Goal: Task Accomplishment & Management: Manage account settings

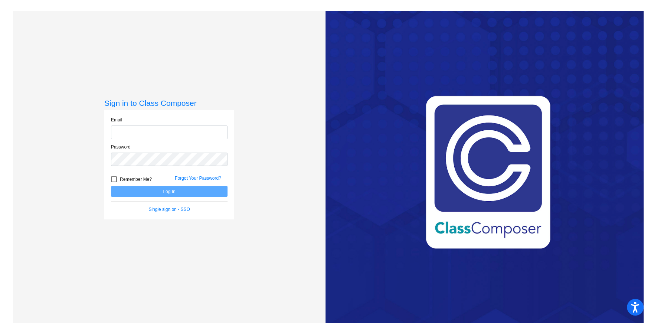
type input "[EMAIL_ADDRESS][DOMAIN_NAME]"
click at [175, 190] on button "Log In" at bounding box center [169, 191] width 117 height 11
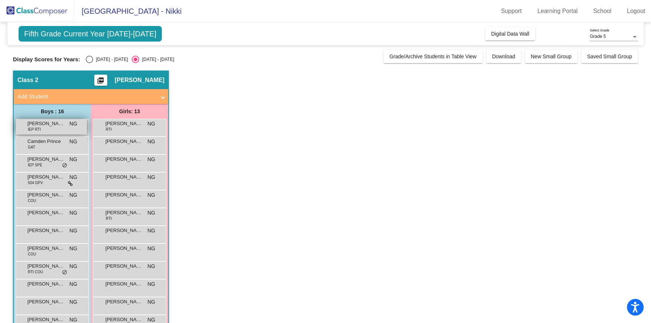
click at [39, 124] on span "[PERSON_NAME]" at bounding box center [45, 123] width 37 height 7
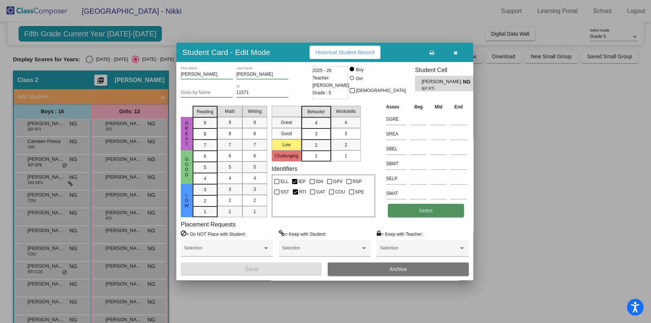
click at [445, 210] on button "Notes" at bounding box center [426, 210] width 76 height 13
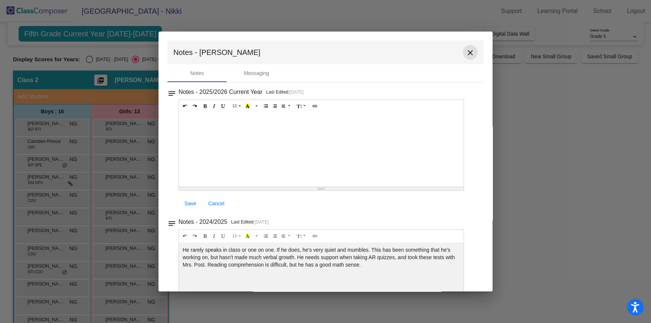
click at [468, 51] on mat-icon "close" at bounding box center [470, 52] width 9 height 9
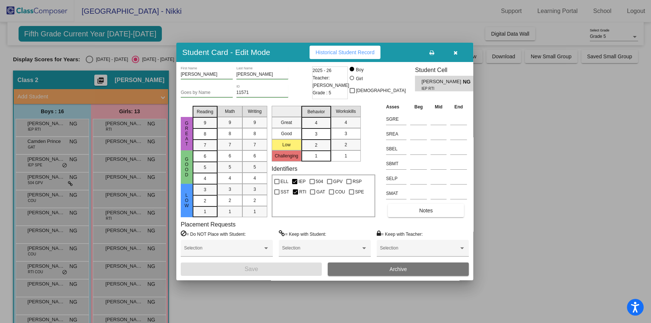
click at [456, 52] on icon "button" at bounding box center [456, 52] width 4 height 5
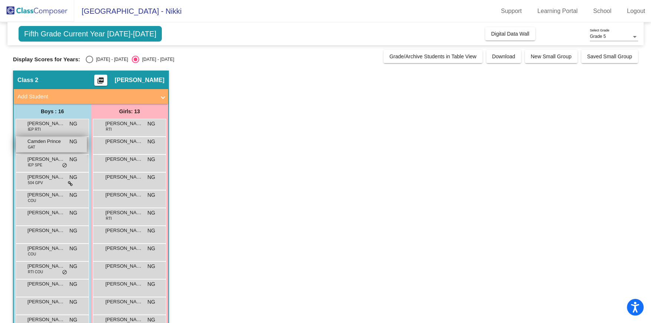
click at [51, 146] on div "Camden Prince GAT NG lock do_not_disturb_alt" at bounding box center [51, 144] width 71 height 15
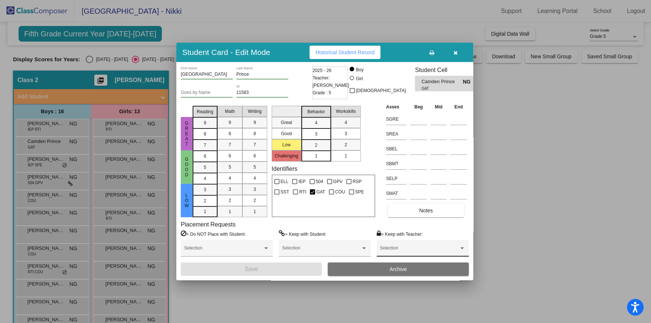
click at [413, 249] on span at bounding box center [419, 250] width 79 height 5
click at [413, 249] on span "None" at bounding box center [422, 250] width 85 height 13
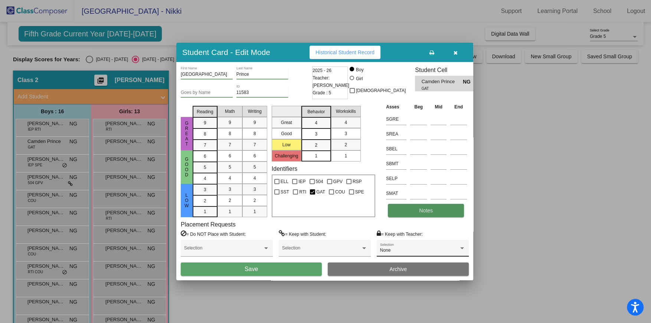
click at [418, 213] on button "Notes" at bounding box center [426, 210] width 76 height 13
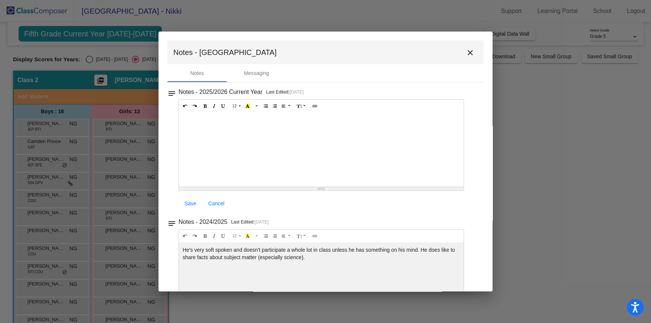
click at [466, 55] on mat-icon "close" at bounding box center [470, 52] width 9 height 9
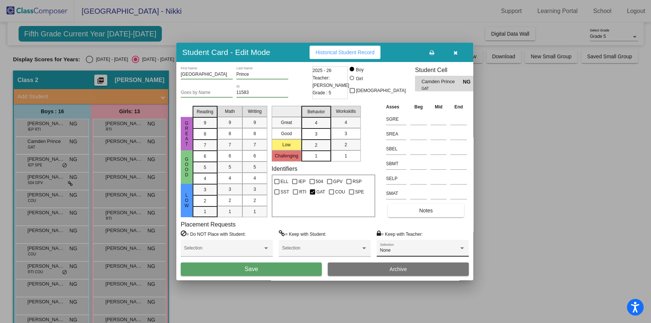
click at [457, 51] on button "button" at bounding box center [456, 52] width 24 height 13
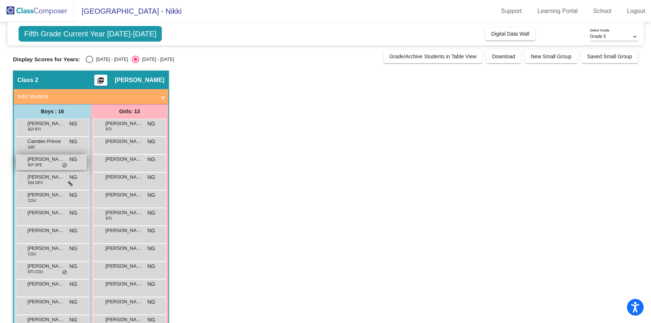
click at [42, 166] on div "[PERSON_NAME] IEP SPE NG lock do_not_disturb_alt" at bounding box center [51, 162] width 71 height 15
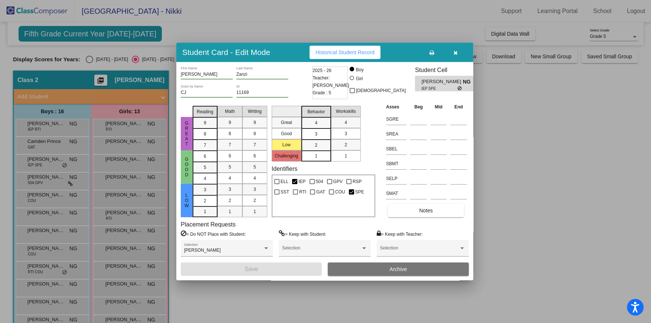
click at [455, 53] on icon "button" at bounding box center [456, 52] width 4 height 5
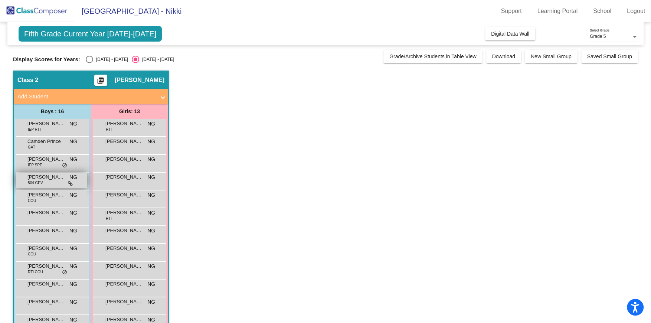
click at [47, 183] on div "[PERSON_NAME] [PERSON_NAME] 504 GPV NG lock do_not_disturb_alt" at bounding box center [51, 180] width 71 height 15
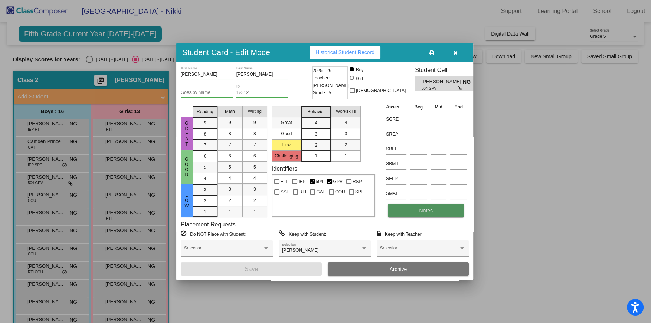
click at [415, 210] on button "Notes" at bounding box center [426, 210] width 76 height 13
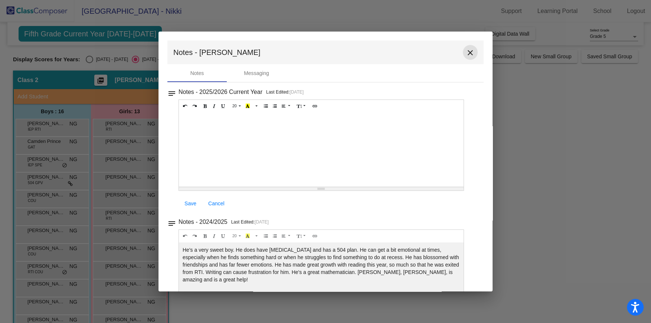
click at [466, 50] on mat-icon "close" at bounding box center [470, 52] width 9 height 9
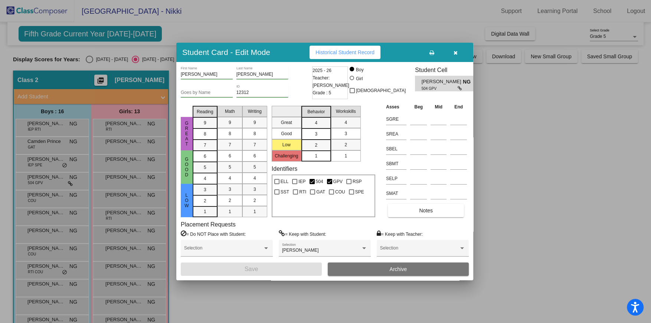
click at [455, 52] on icon "button" at bounding box center [456, 52] width 4 height 5
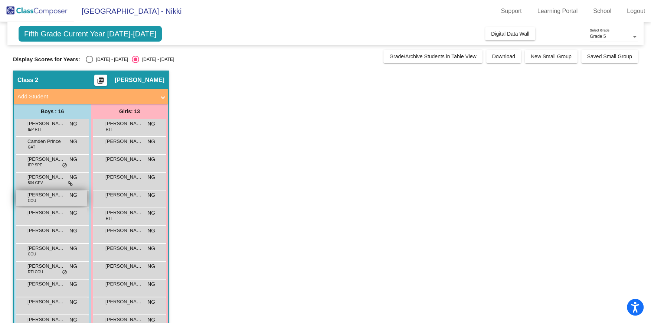
click at [49, 202] on div "[PERSON_NAME] COU NG lock do_not_disturb_alt" at bounding box center [51, 197] width 71 height 15
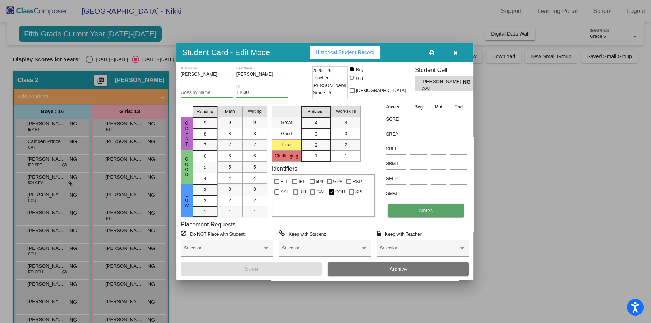
click at [426, 212] on span "Notes" at bounding box center [426, 211] width 14 height 6
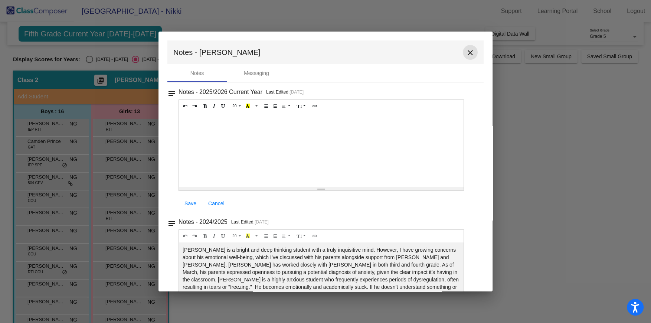
click at [466, 53] on mat-icon "close" at bounding box center [470, 52] width 9 height 9
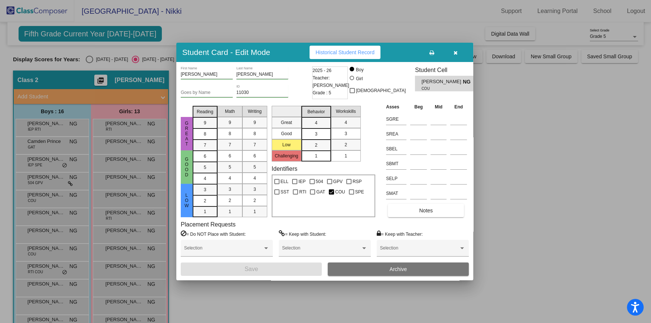
click at [457, 52] on icon "button" at bounding box center [456, 52] width 4 height 5
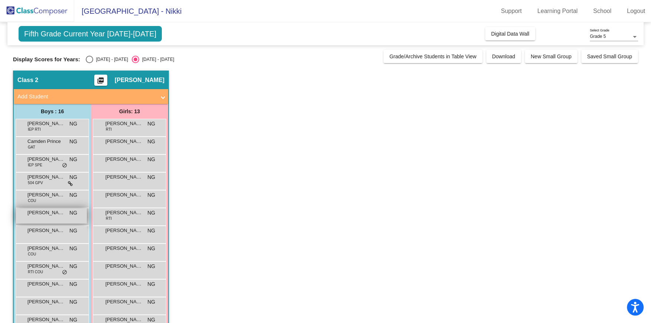
click at [38, 216] on div "[PERSON_NAME] NG lock do_not_disturb_alt" at bounding box center [51, 215] width 71 height 15
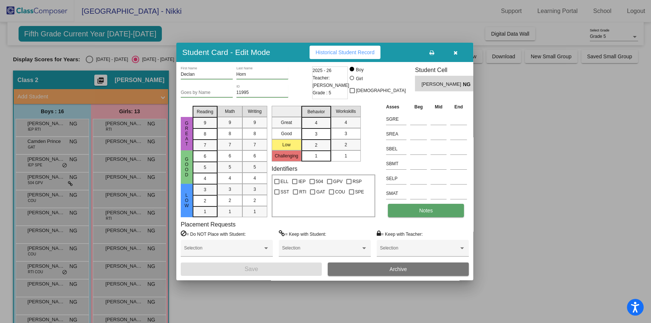
click at [432, 209] on span "Notes" at bounding box center [426, 211] width 14 height 6
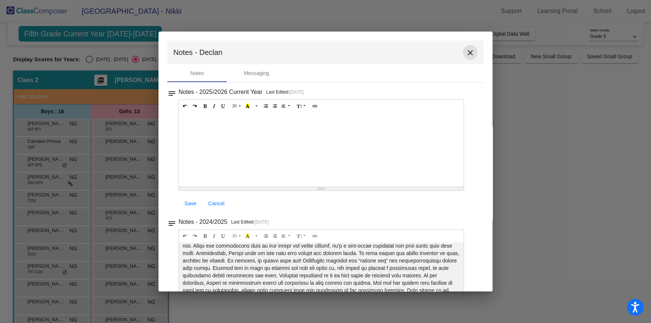
click at [466, 54] on mat-icon "close" at bounding box center [470, 52] width 9 height 9
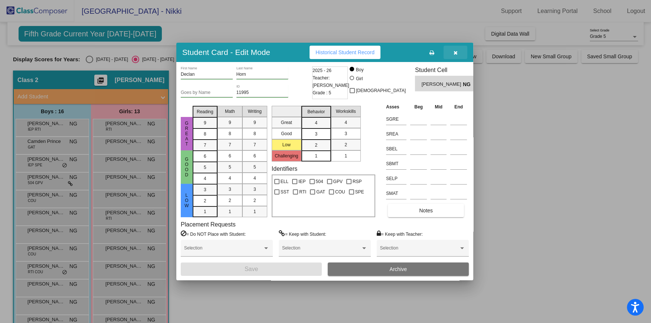
click at [453, 51] on button "button" at bounding box center [456, 52] width 24 height 13
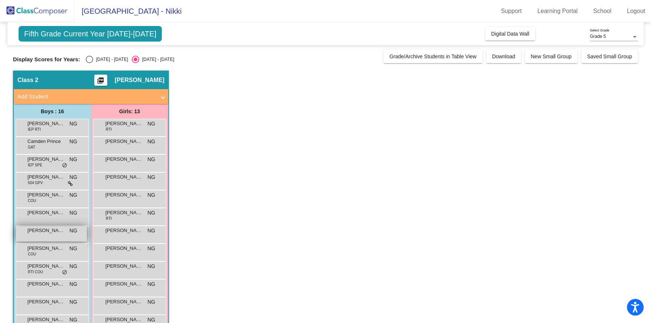
click at [52, 233] on span "[PERSON_NAME]" at bounding box center [45, 230] width 37 height 7
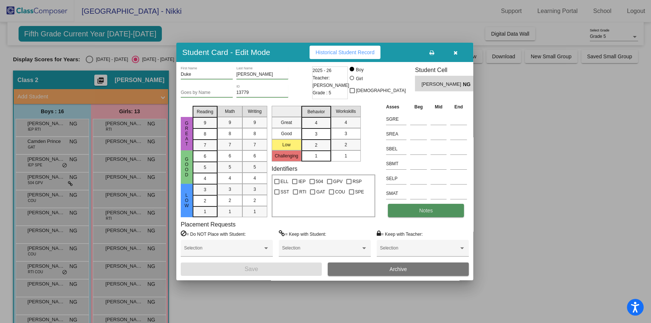
click at [429, 208] on span "Notes" at bounding box center [426, 211] width 14 height 6
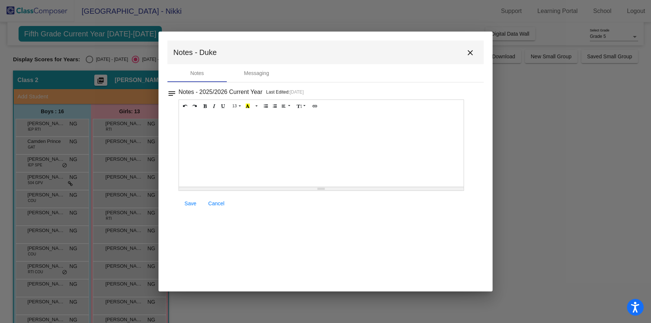
click at [469, 49] on mat-icon "close" at bounding box center [470, 52] width 9 height 9
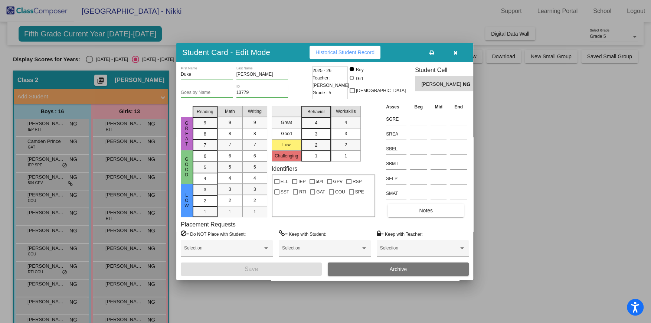
click at [454, 50] on icon "button" at bounding box center [456, 52] width 4 height 5
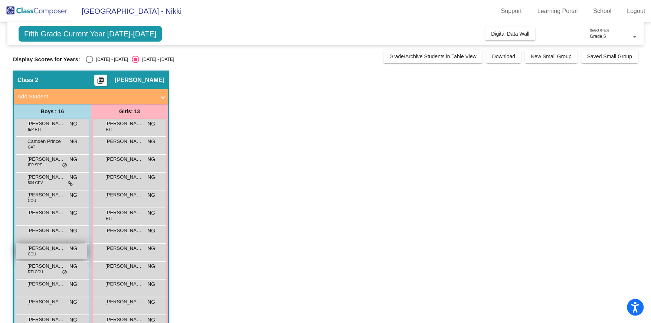
click at [43, 251] on span "[PERSON_NAME]" at bounding box center [45, 248] width 37 height 7
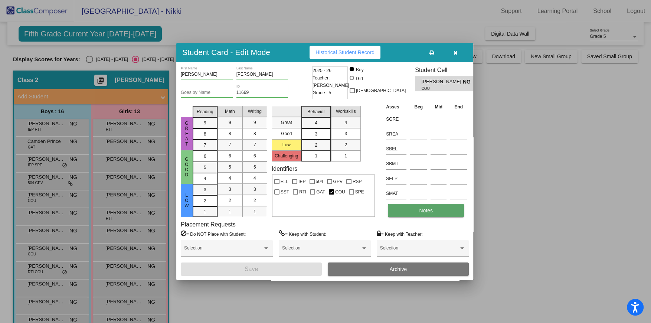
click at [432, 208] on span "Notes" at bounding box center [426, 211] width 14 height 6
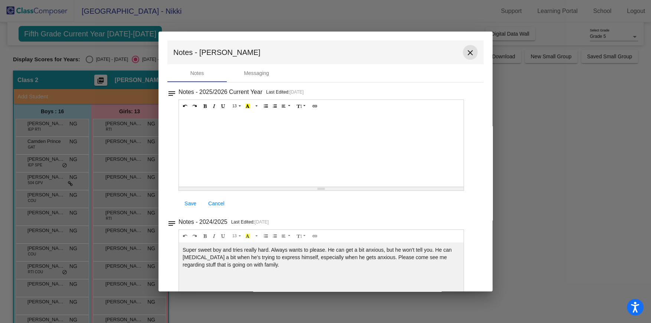
click at [466, 52] on mat-icon "close" at bounding box center [470, 52] width 9 height 9
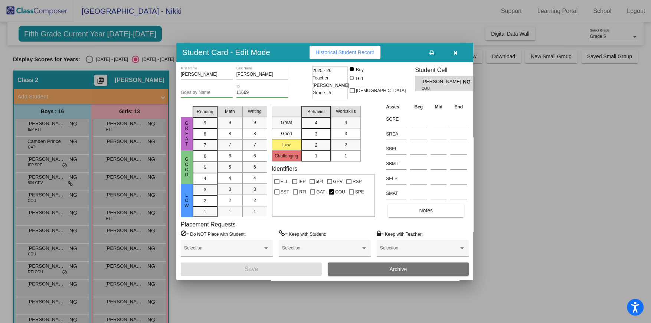
click at [454, 52] on icon "button" at bounding box center [456, 52] width 4 height 5
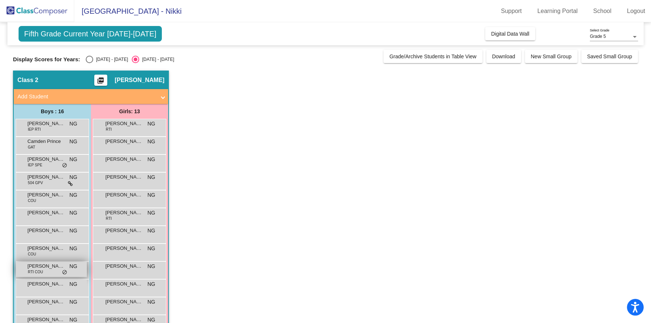
click at [51, 269] on span "[PERSON_NAME] [PERSON_NAME]" at bounding box center [45, 265] width 37 height 7
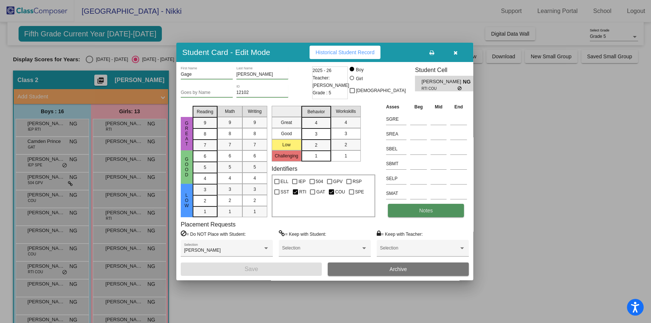
click at [426, 210] on span "Notes" at bounding box center [426, 211] width 14 height 6
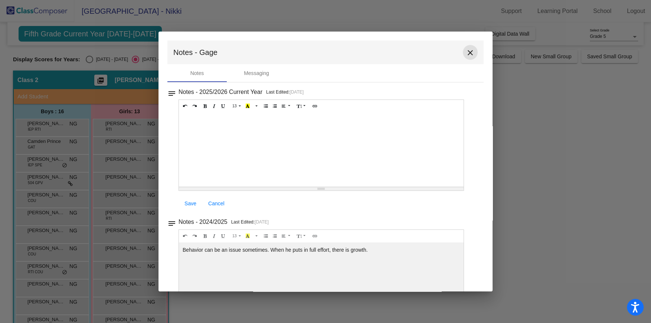
click at [467, 53] on mat-icon "close" at bounding box center [470, 52] width 9 height 9
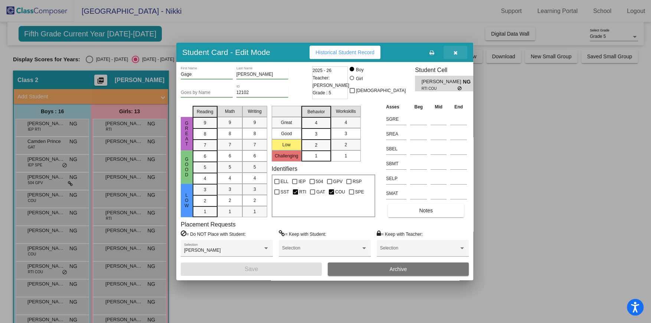
click at [455, 54] on icon "button" at bounding box center [456, 52] width 4 height 5
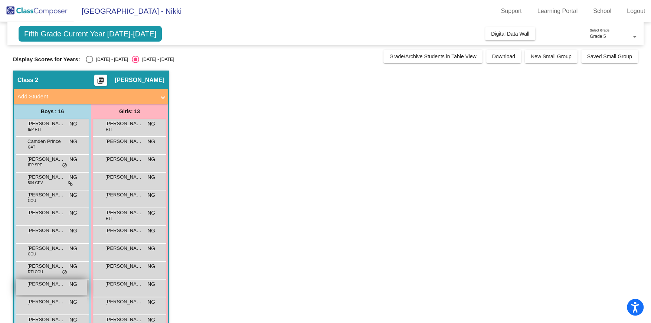
click at [42, 288] on div "[PERSON_NAME] [PERSON_NAME] lock do_not_disturb_alt" at bounding box center [51, 287] width 71 height 15
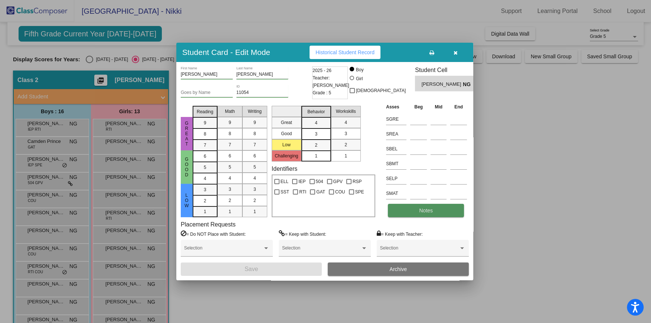
click at [423, 213] on button "Notes" at bounding box center [426, 210] width 76 height 13
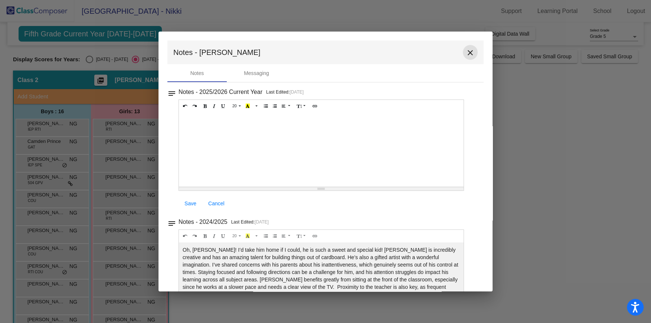
click at [466, 50] on mat-icon "close" at bounding box center [470, 52] width 9 height 9
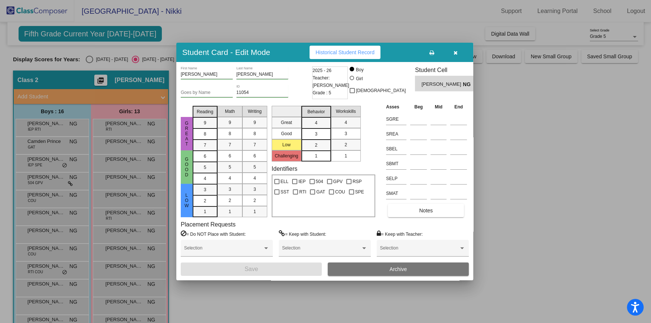
click at [456, 53] on icon "button" at bounding box center [456, 52] width 4 height 5
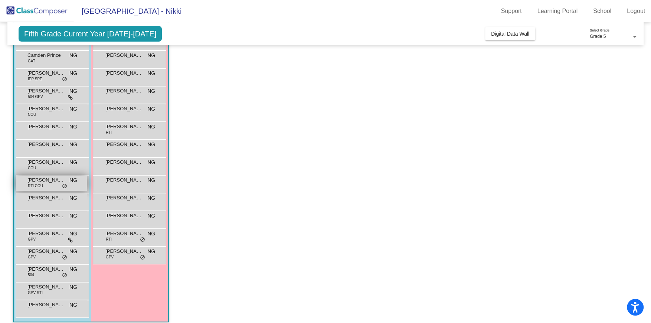
scroll to position [88, 0]
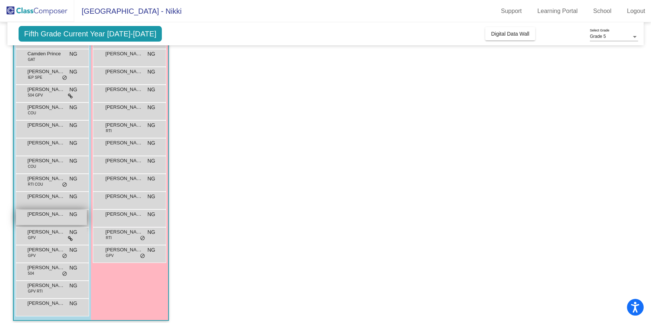
click at [48, 212] on span "[PERSON_NAME]" at bounding box center [45, 213] width 37 height 7
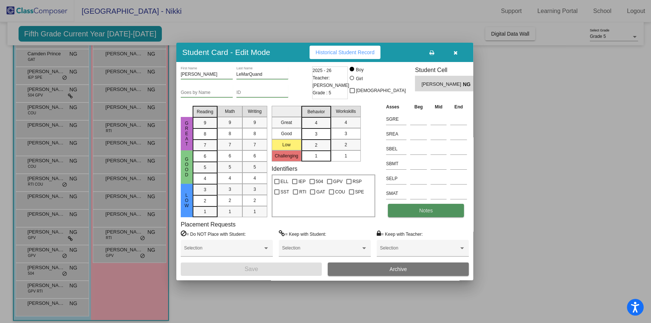
click at [420, 211] on span "Notes" at bounding box center [426, 211] width 14 height 6
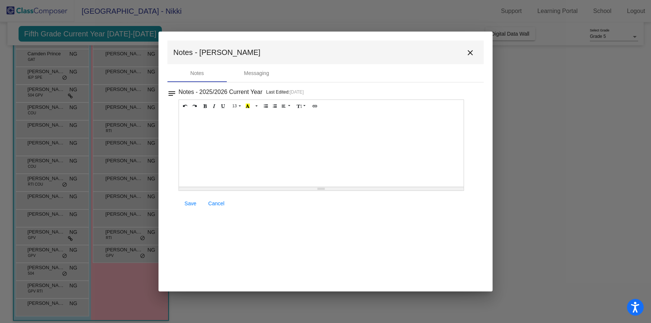
click at [472, 50] on mat-icon "close" at bounding box center [470, 52] width 9 height 9
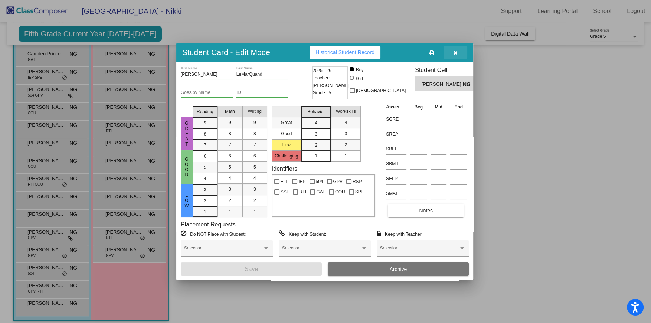
click at [455, 54] on icon "button" at bounding box center [456, 52] width 4 height 5
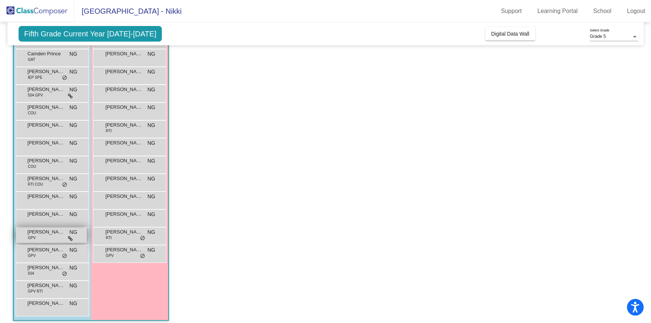
click at [44, 238] on div "[PERSON_NAME] GPV NG lock do_not_disturb_alt" at bounding box center [51, 235] width 71 height 15
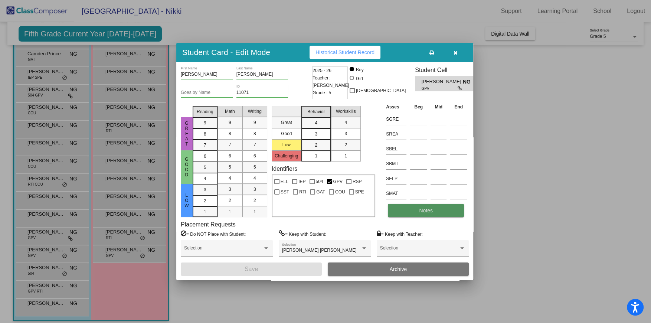
click at [443, 210] on button "Notes" at bounding box center [426, 210] width 76 height 13
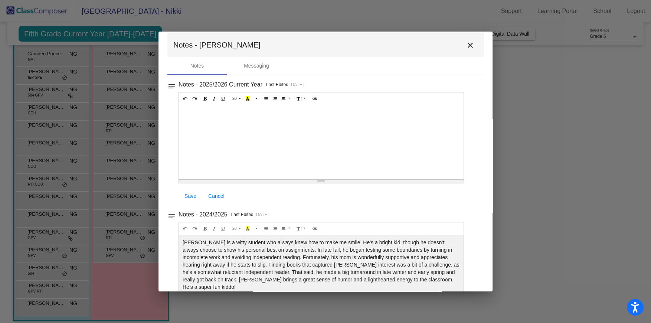
scroll to position [0, 0]
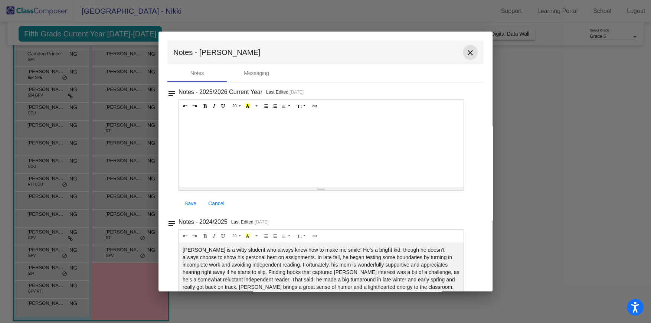
click at [467, 53] on mat-icon "close" at bounding box center [470, 52] width 9 height 9
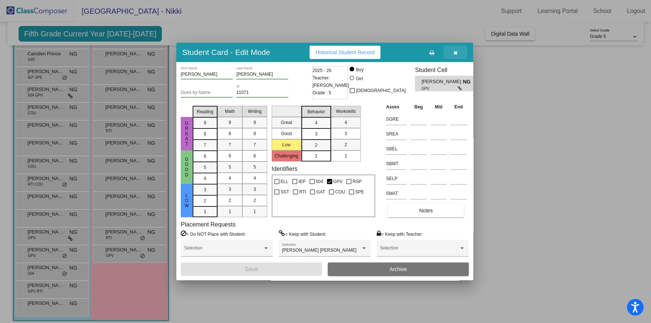
click at [454, 52] on icon "button" at bounding box center [456, 52] width 4 height 5
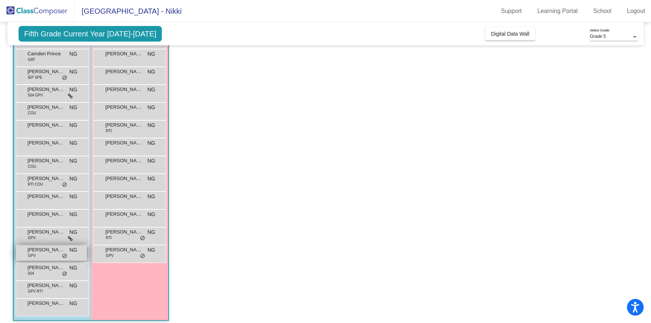
click at [44, 252] on span "[PERSON_NAME]" at bounding box center [45, 249] width 37 height 7
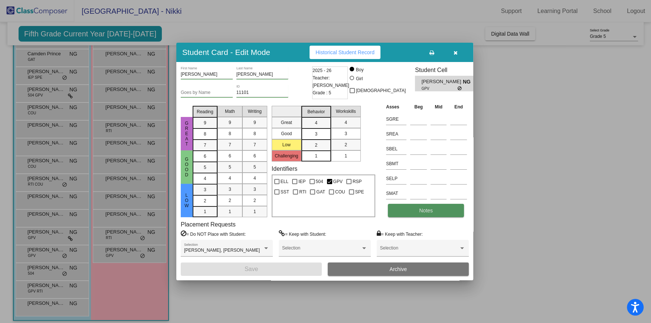
click at [403, 205] on button "Notes" at bounding box center [426, 210] width 76 height 13
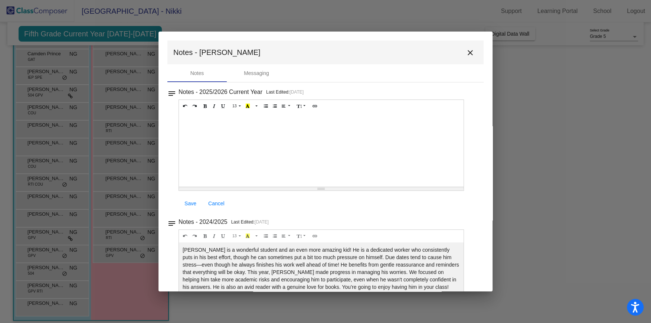
click at [466, 55] on mat-icon "close" at bounding box center [470, 52] width 9 height 9
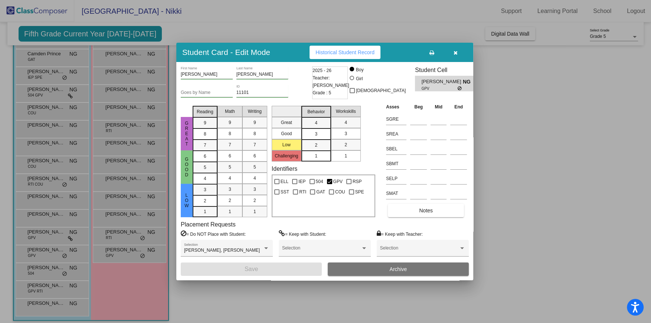
click at [454, 52] on icon "button" at bounding box center [456, 52] width 4 height 5
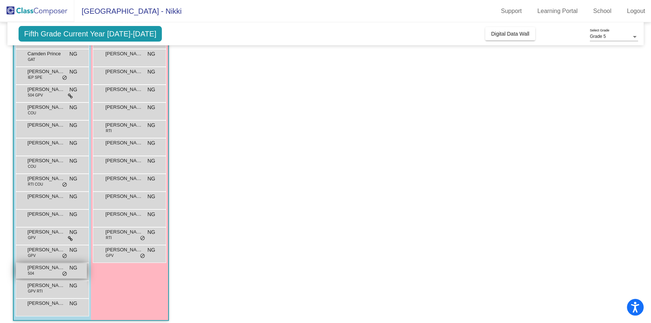
click at [45, 270] on span "[PERSON_NAME]" at bounding box center [45, 267] width 37 height 7
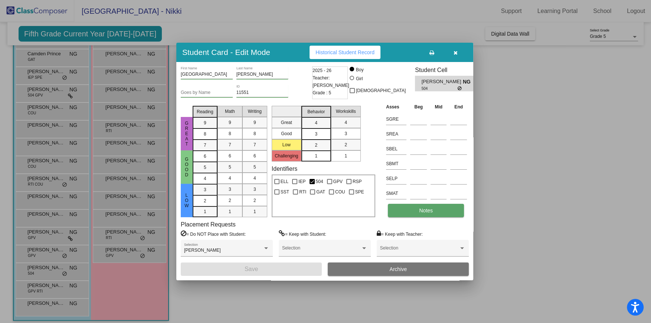
click at [431, 214] on button "Notes" at bounding box center [426, 210] width 76 height 13
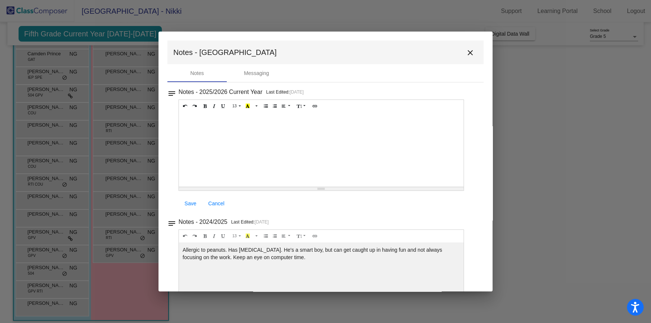
click at [466, 53] on mat-icon "close" at bounding box center [470, 52] width 9 height 9
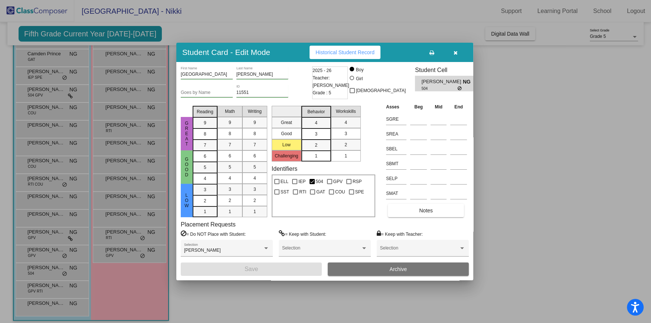
click at [455, 54] on icon "button" at bounding box center [456, 52] width 4 height 5
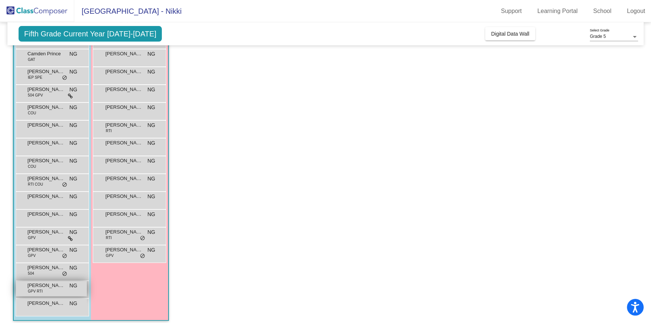
click at [46, 287] on span "[PERSON_NAME]" at bounding box center [45, 285] width 37 height 7
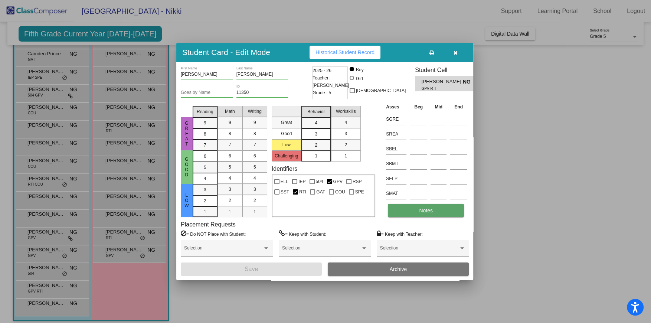
click at [429, 210] on span "Notes" at bounding box center [426, 211] width 14 height 6
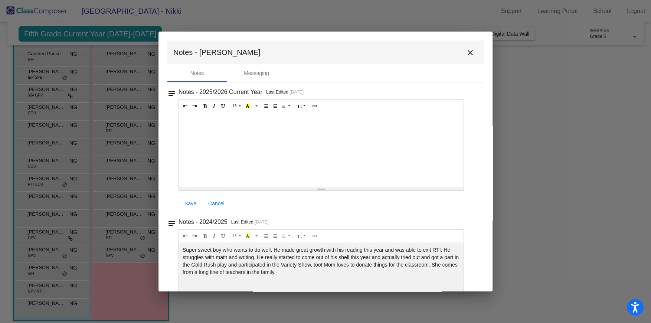
click at [466, 52] on mat-icon "close" at bounding box center [470, 52] width 9 height 9
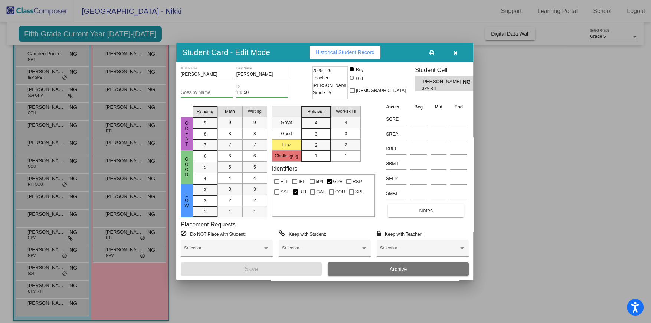
click at [454, 53] on icon "button" at bounding box center [456, 52] width 4 height 5
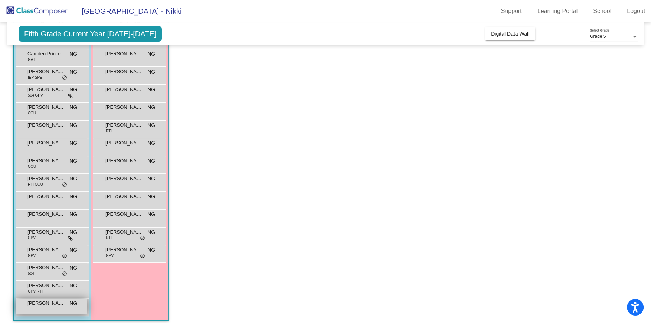
scroll to position [93, 0]
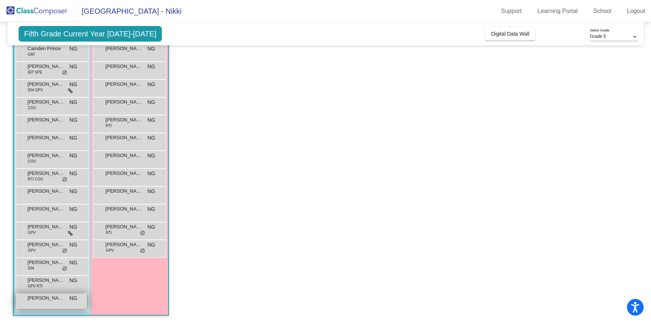
click at [39, 296] on span "[PERSON_NAME]" at bounding box center [45, 297] width 37 height 7
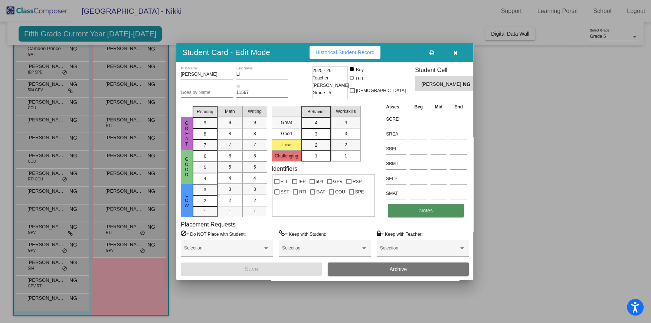
click at [438, 211] on button "Notes" at bounding box center [426, 210] width 76 height 13
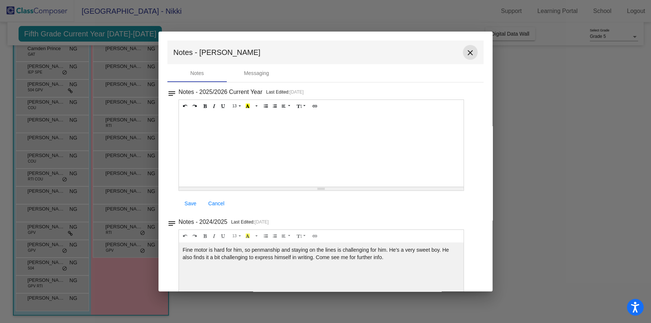
click at [468, 53] on mat-icon "close" at bounding box center [470, 52] width 9 height 9
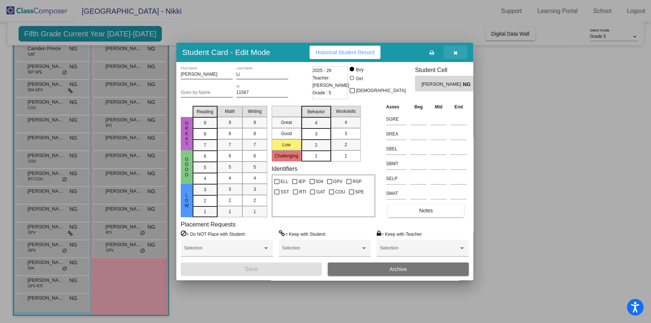
click at [455, 50] on icon "button" at bounding box center [456, 52] width 4 height 5
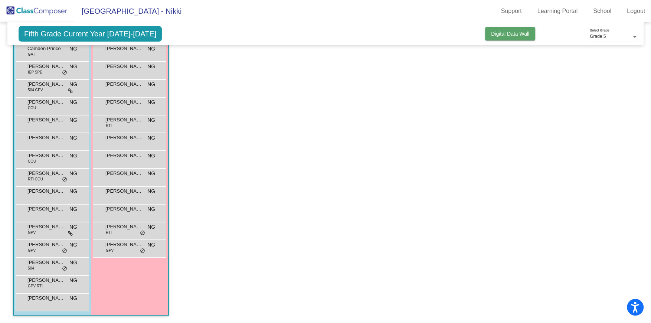
click at [496, 30] on button "Digital Data Wall" at bounding box center [510, 33] width 50 height 13
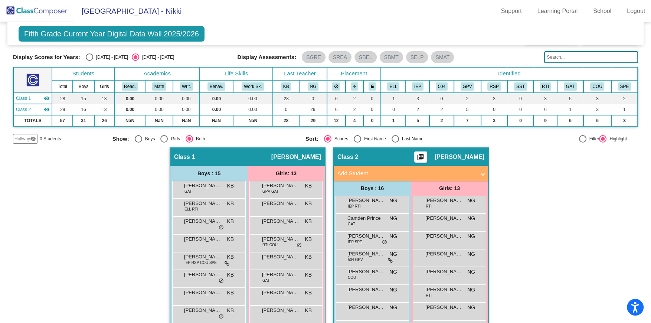
scroll to position [14, 0]
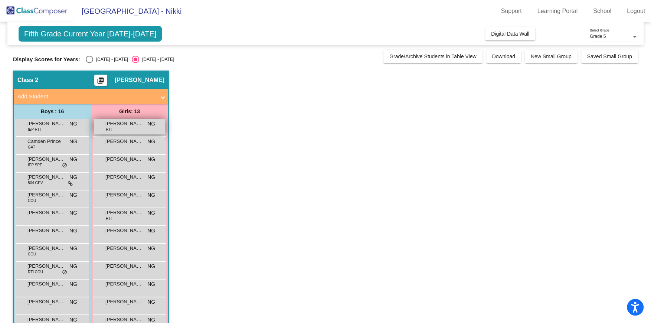
click at [124, 123] on span "[PERSON_NAME]" at bounding box center [123, 123] width 37 height 7
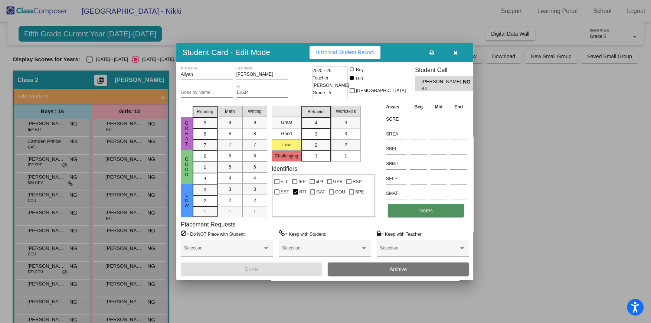
click at [446, 207] on button "Notes" at bounding box center [426, 210] width 76 height 13
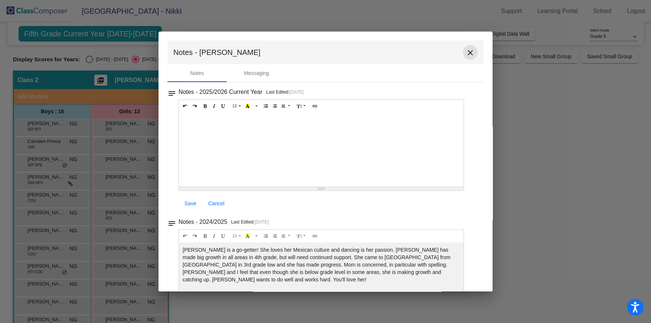
click at [468, 51] on mat-icon "close" at bounding box center [470, 52] width 9 height 9
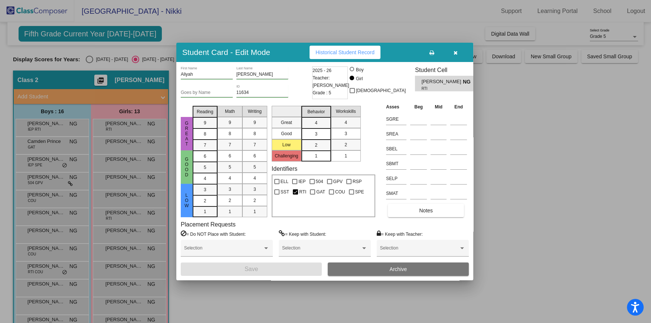
click at [456, 53] on icon "button" at bounding box center [456, 52] width 4 height 5
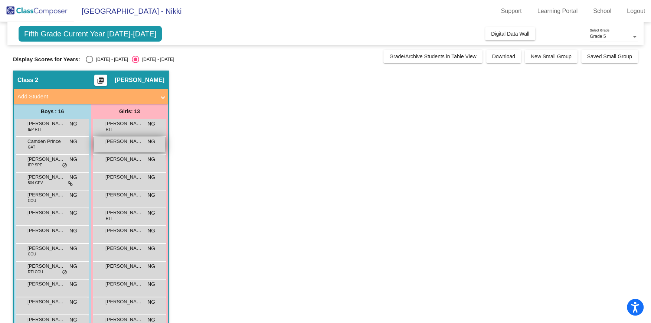
click at [111, 145] on div "Ava Maitreya NG lock do_not_disturb_alt" at bounding box center [129, 144] width 71 height 15
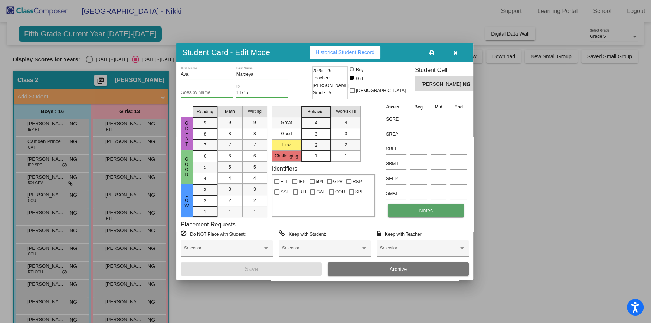
click at [438, 210] on button "Notes" at bounding box center [426, 210] width 76 height 13
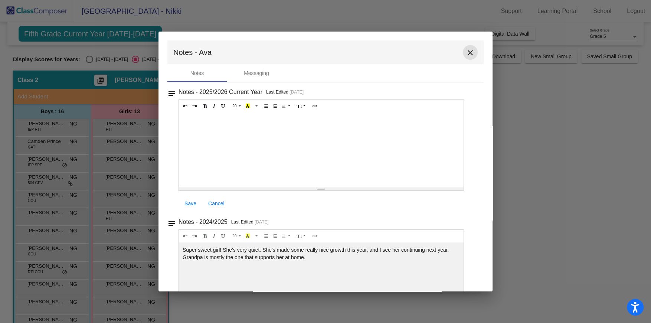
click at [467, 52] on mat-icon "close" at bounding box center [470, 52] width 9 height 9
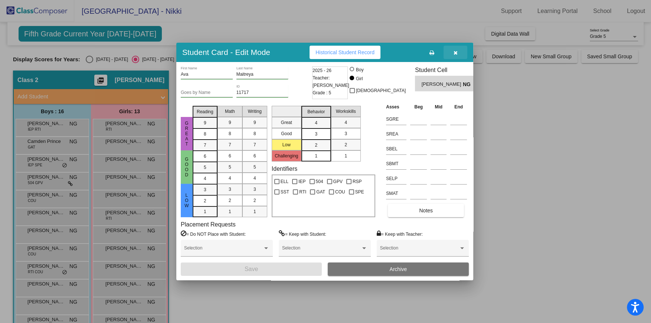
click at [455, 55] on icon "button" at bounding box center [456, 52] width 4 height 5
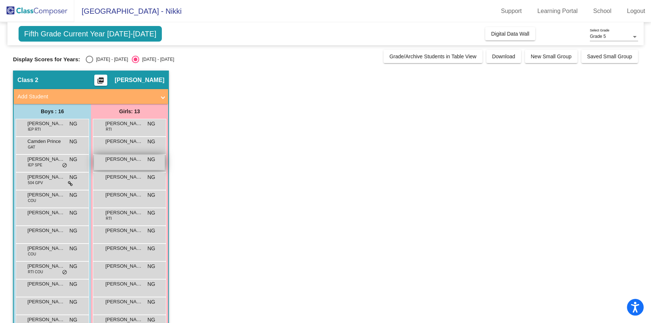
click at [124, 163] on div "[PERSON_NAME] NG lock do_not_disturb_alt" at bounding box center [129, 162] width 71 height 15
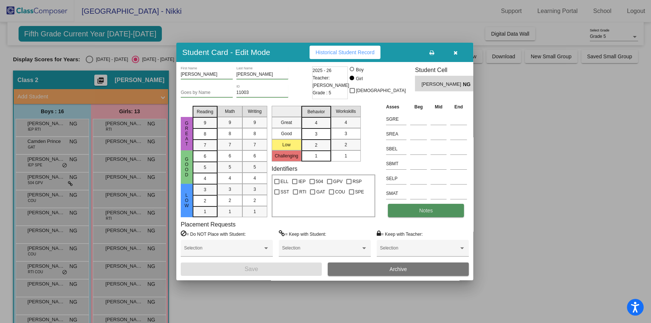
click at [419, 212] on span "Notes" at bounding box center [426, 211] width 14 height 6
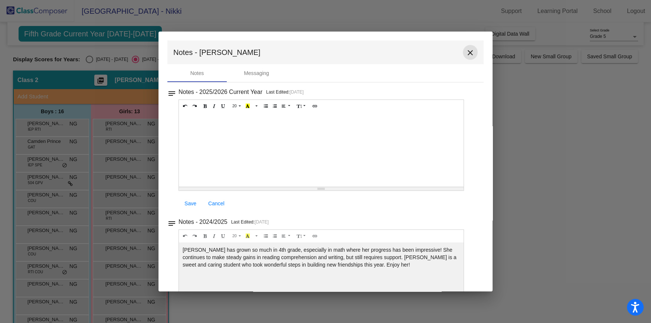
click at [467, 50] on mat-icon "close" at bounding box center [470, 52] width 9 height 9
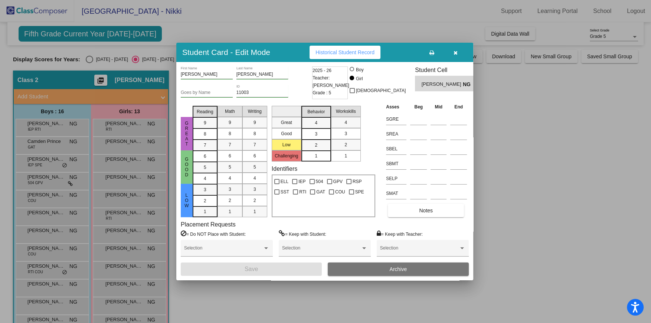
click at [453, 50] on button "button" at bounding box center [456, 52] width 24 height 13
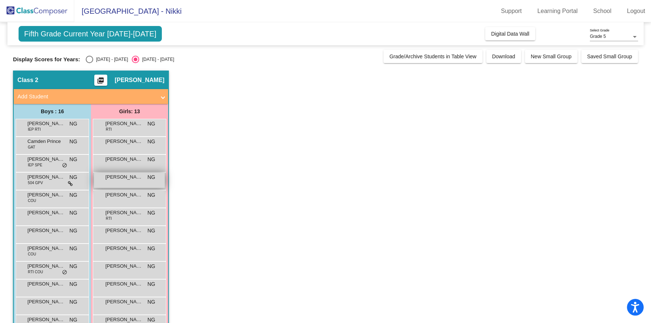
click at [114, 179] on span "[PERSON_NAME]" at bounding box center [123, 176] width 37 height 7
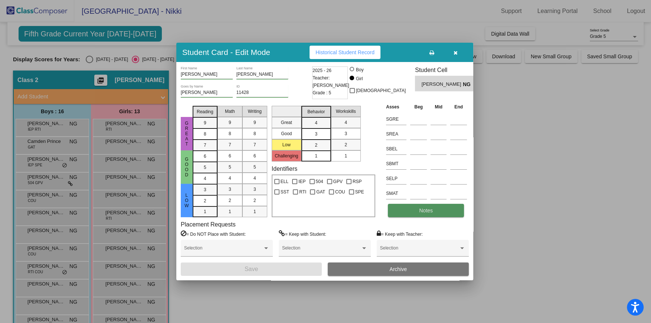
click at [420, 209] on span "Notes" at bounding box center [426, 211] width 14 height 6
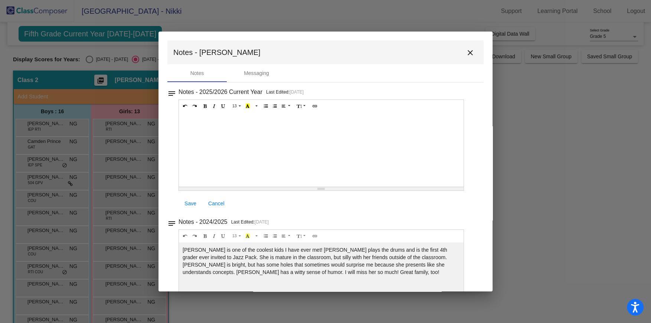
click at [466, 51] on mat-icon "close" at bounding box center [470, 52] width 9 height 9
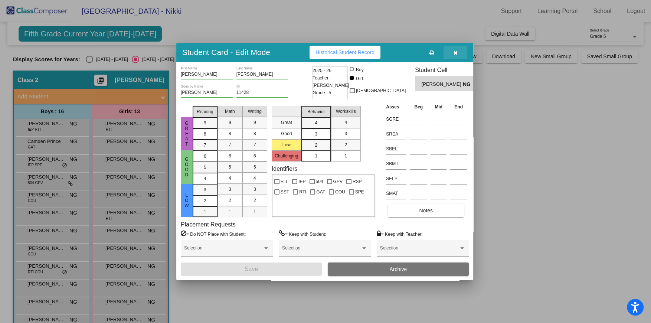
click at [456, 53] on icon "button" at bounding box center [456, 52] width 4 height 5
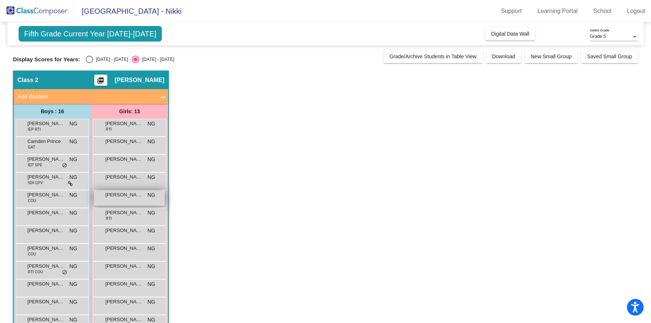
click at [126, 197] on span "[PERSON_NAME]" at bounding box center [123, 194] width 37 height 7
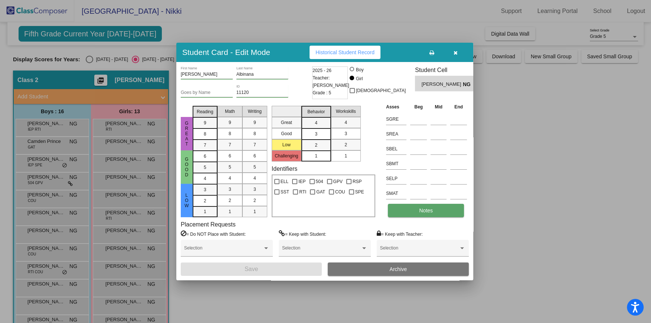
click at [408, 212] on button "Notes" at bounding box center [426, 210] width 76 height 13
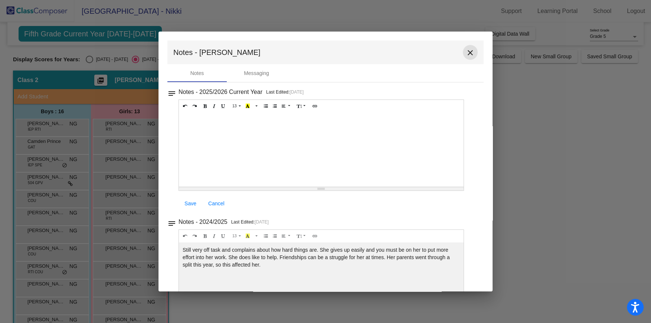
click at [466, 55] on mat-icon "close" at bounding box center [470, 52] width 9 height 9
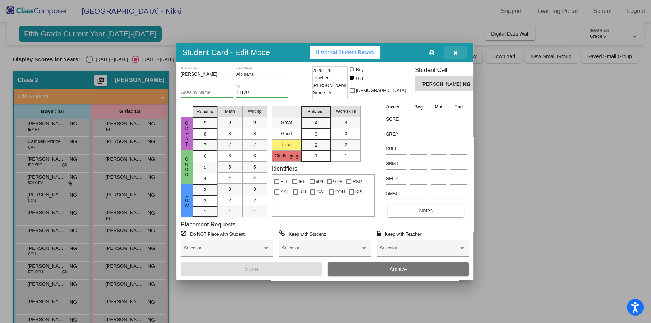
click at [455, 50] on span "button" at bounding box center [456, 52] width 4 height 6
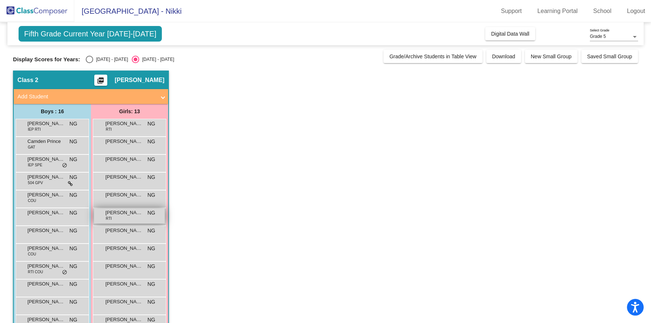
click at [124, 215] on span "[PERSON_NAME]" at bounding box center [123, 212] width 37 height 7
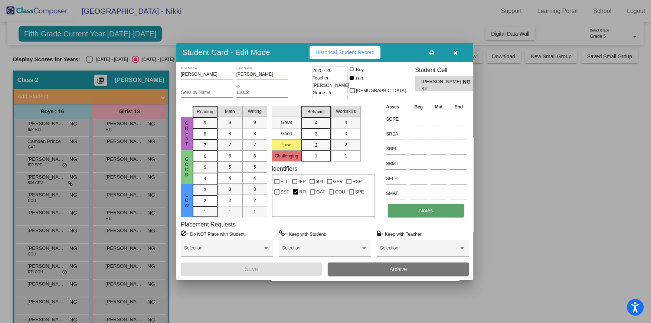
click at [430, 215] on button "Notes" at bounding box center [426, 210] width 76 height 13
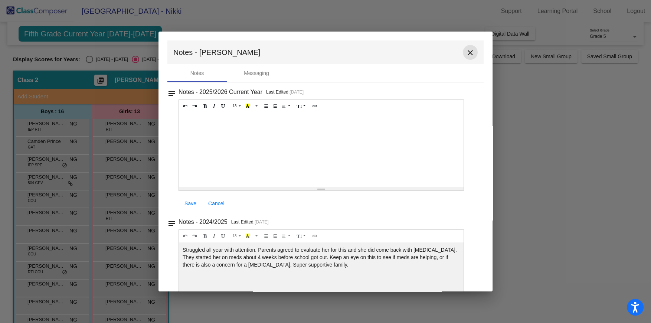
click at [466, 55] on mat-icon "close" at bounding box center [470, 52] width 9 height 9
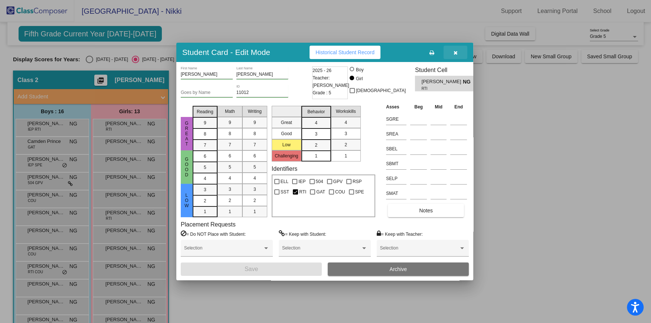
click at [456, 50] on icon "button" at bounding box center [456, 52] width 4 height 5
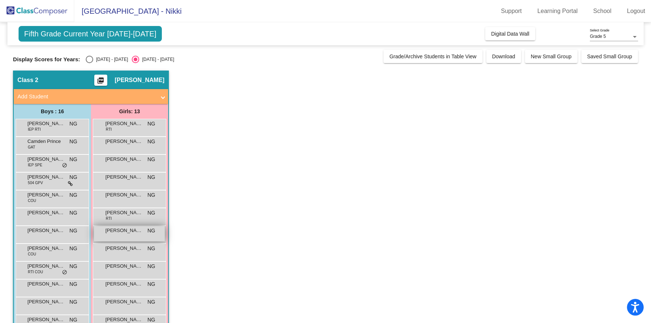
click at [120, 233] on span "[PERSON_NAME]" at bounding box center [123, 230] width 37 height 7
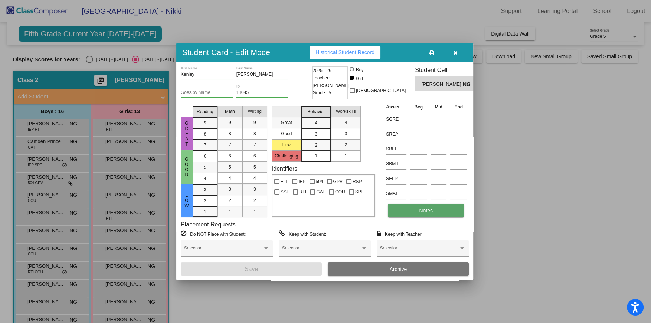
click at [418, 207] on button "Notes" at bounding box center [426, 210] width 76 height 13
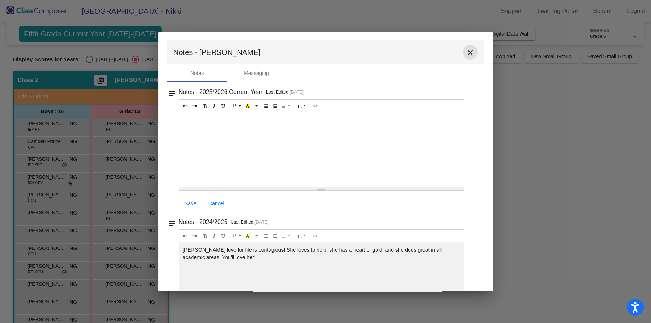
click at [467, 49] on mat-icon "close" at bounding box center [470, 52] width 9 height 9
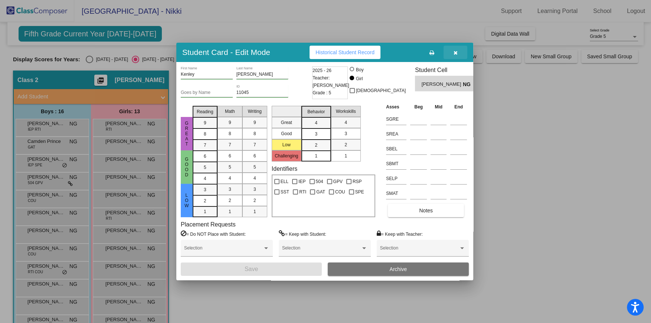
click at [455, 50] on icon "button" at bounding box center [456, 52] width 4 height 5
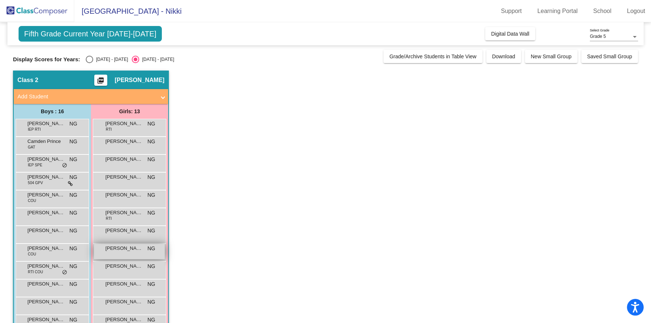
click at [129, 253] on div "[PERSON_NAME] [PERSON_NAME] lock do_not_disturb_alt" at bounding box center [129, 251] width 71 height 15
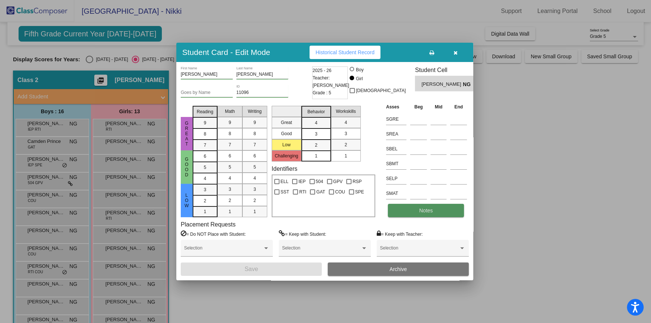
click at [423, 206] on button "Notes" at bounding box center [426, 210] width 76 height 13
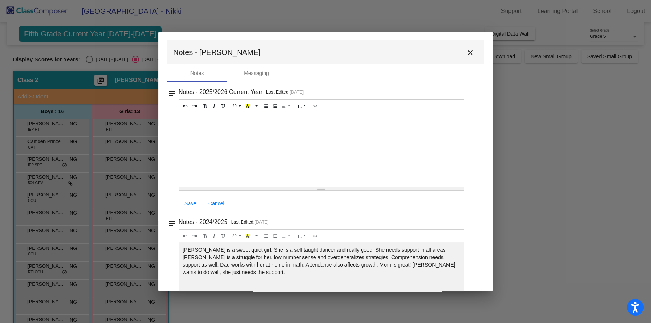
click at [466, 52] on mat-icon "close" at bounding box center [470, 52] width 9 height 9
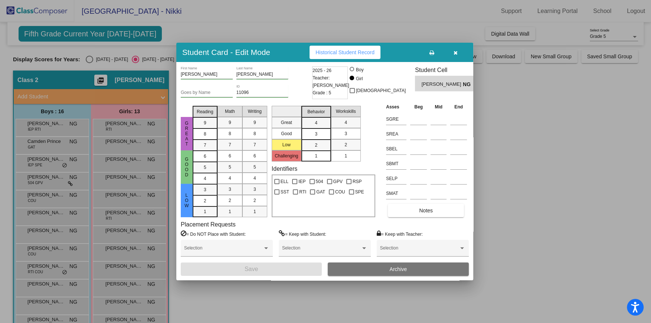
click at [454, 53] on icon "button" at bounding box center [456, 52] width 4 height 5
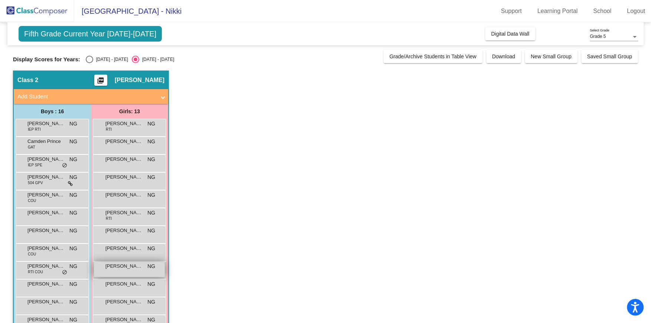
click at [126, 269] on span "[PERSON_NAME]" at bounding box center [123, 265] width 37 height 7
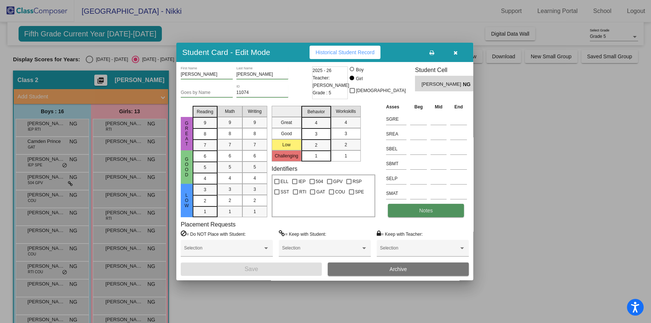
click at [421, 211] on span "Notes" at bounding box center [426, 211] width 14 height 6
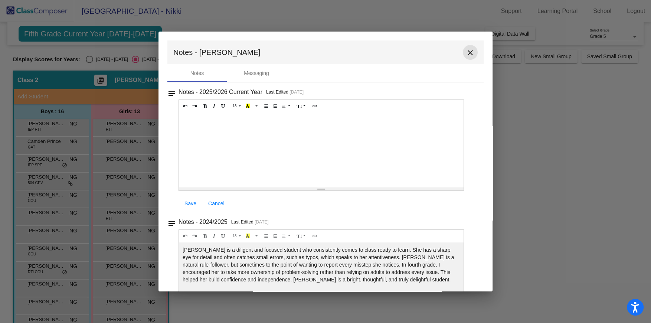
click at [466, 53] on mat-icon "close" at bounding box center [470, 52] width 9 height 9
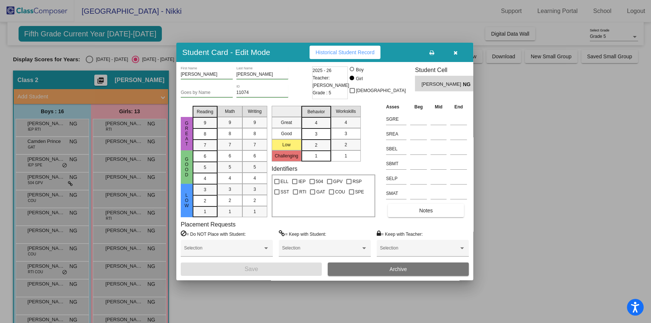
click at [455, 52] on icon "button" at bounding box center [456, 52] width 4 height 5
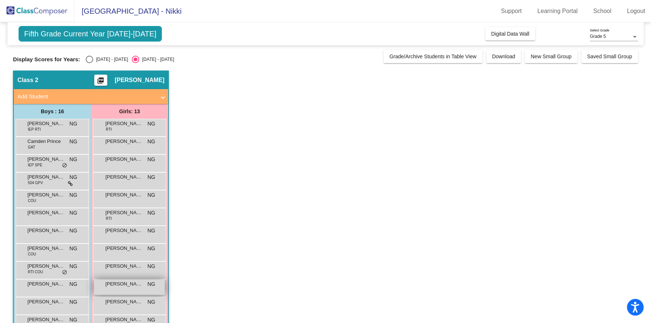
click at [124, 291] on div "[PERSON_NAME] NG lock do_not_disturb_alt" at bounding box center [129, 287] width 71 height 15
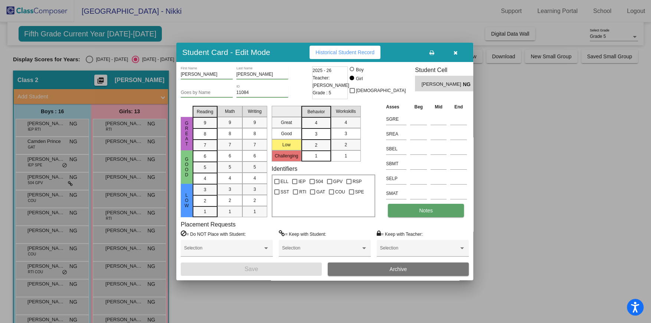
click at [416, 211] on button "Notes" at bounding box center [426, 210] width 76 height 13
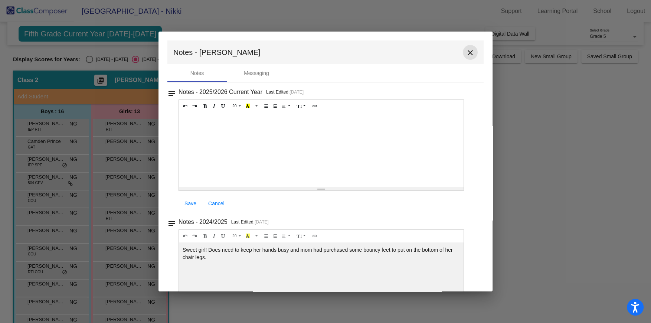
click at [466, 51] on mat-icon "close" at bounding box center [470, 52] width 9 height 9
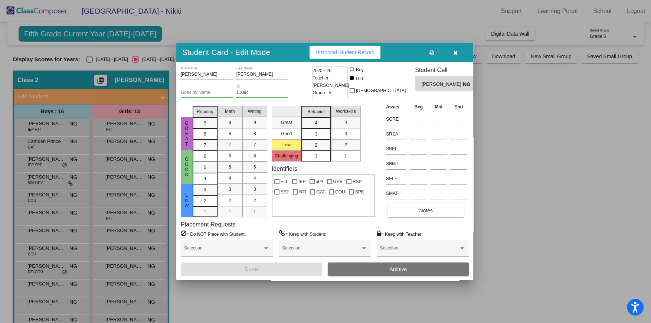
click at [454, 53] on icon "button" at bounding box center [456, 52] width 4 height 5
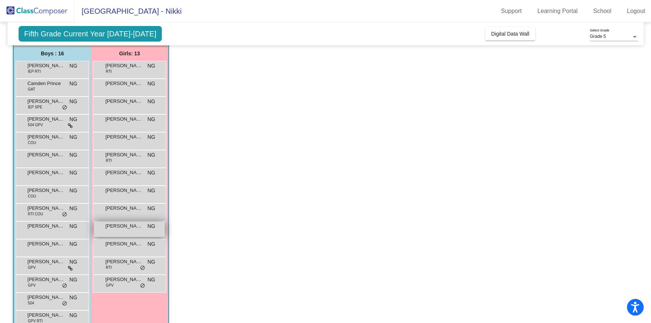
scroll to position [93, 0]
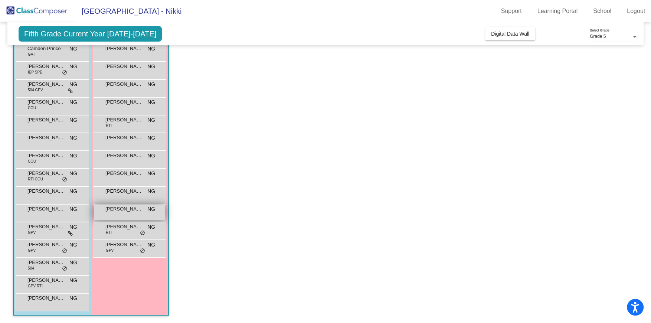
click at [130, 211] on span "[PERSON_NAME]" at bounding box center [123, 208] width 37 height 7
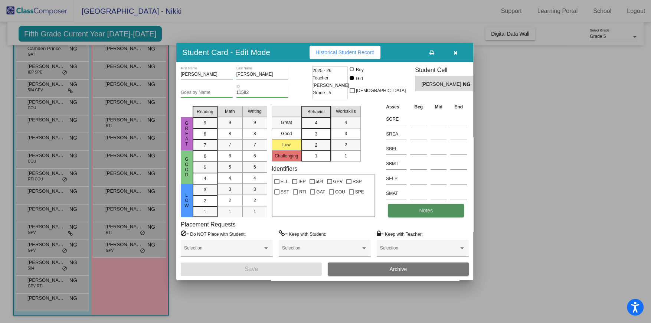
click at [413, 210] on button "Notes" at bounding box center [426, 210] width 76 height 13
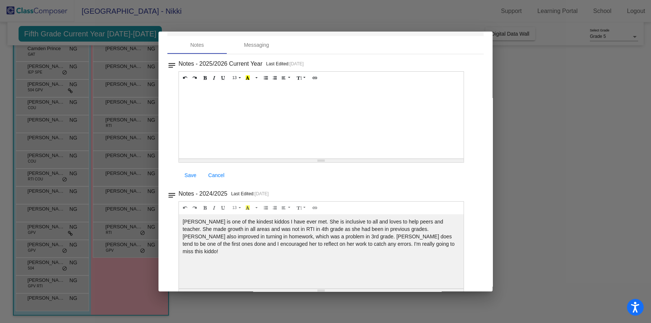
scroll to position [0, 0]
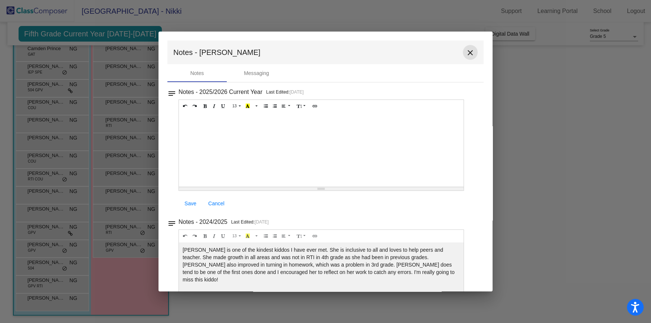
click at [467, 52] on mat-icon "close" at bounding box center [470, 52] width 9 height 9
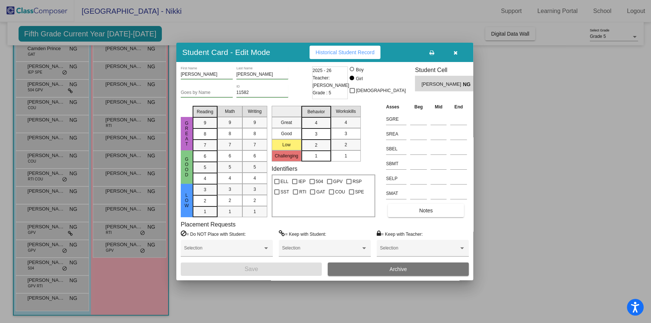
click at [454, 55] on icon "button" at bounding box center [456, 52] width 4 height 5
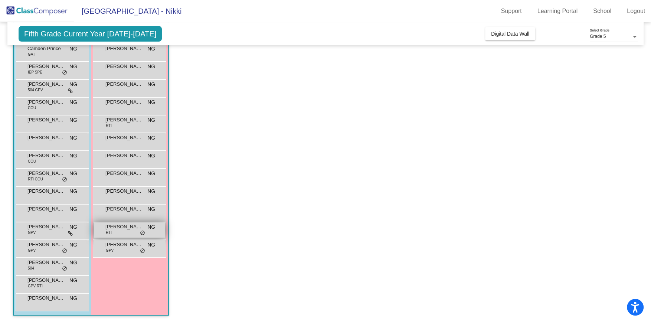
click at [123, 230] on div "[PERSON_NAME] RTI NG lock do_not_disturb_alt" at bounding box center [129, 229] width 71 height 15
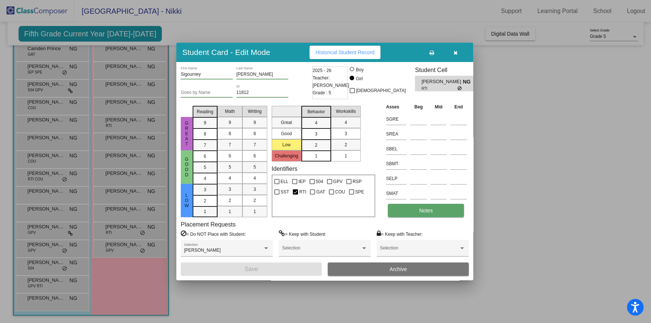
click at [408, 210] on button "Notes" at bounding box center [426, 210] width 76 height 13
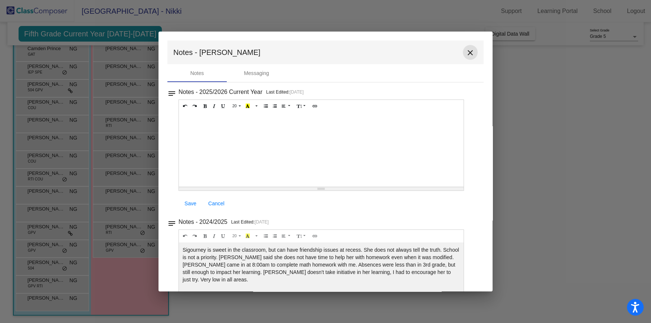
click at [466, 49] on mat-icon "close" at bounding box center [470, 52] width 9 height 9
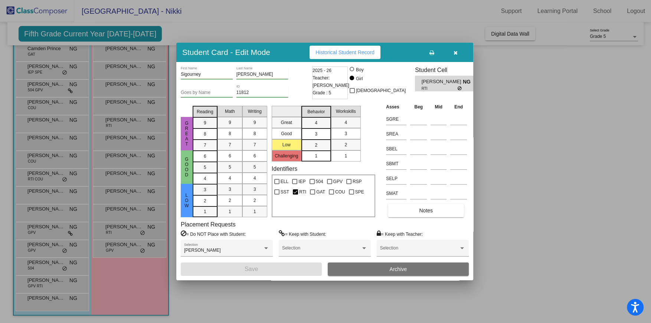
click at [455, 52] on icon "button" at bounding box center [456, 52] width 4 height 5
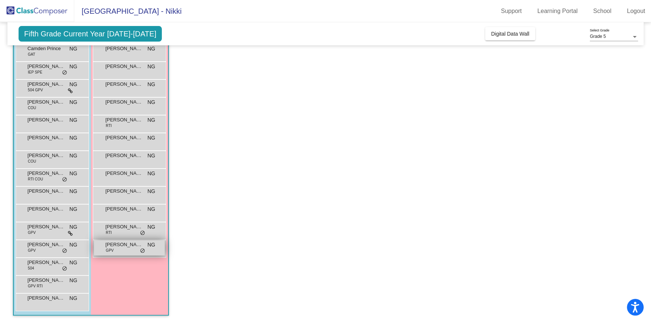
click at [116, 251] on div "[PERSON_NAME] GPV NG lock do_not_disturb_alt" at bounding box center [129, 247] width 71 height 15
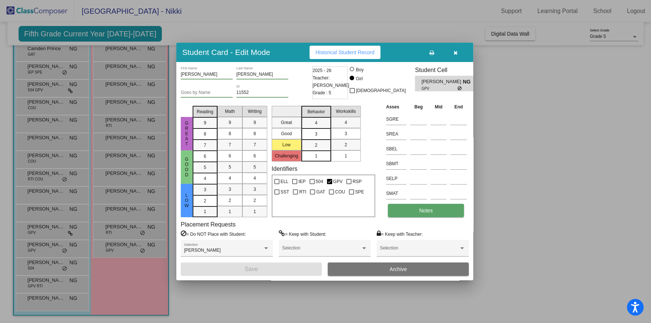
click at [436, 208] on button "Notes" at bounding box center [426, 210] width 76 height 13
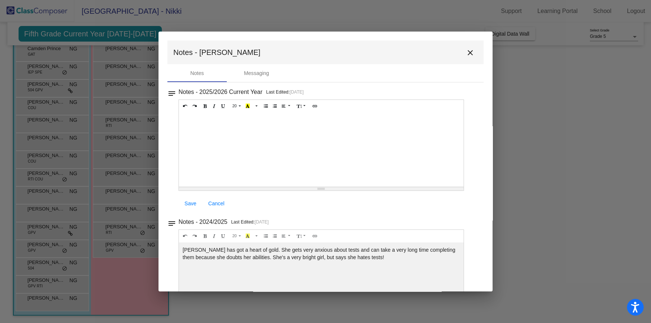
click at [467, 51] on mat-icon "close" at bounding box center [470, 52] width 9 height 9
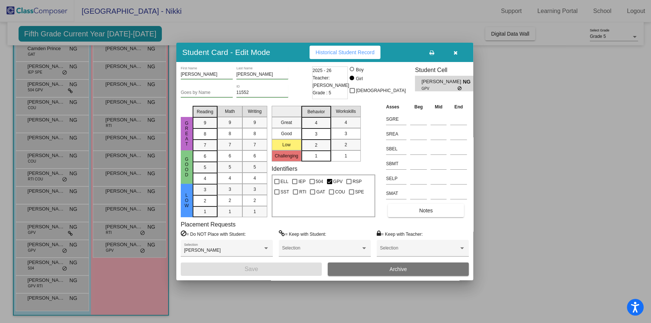
click at [454, 52] on icon "button" at bounding box center [456, 52] width 4 height 5
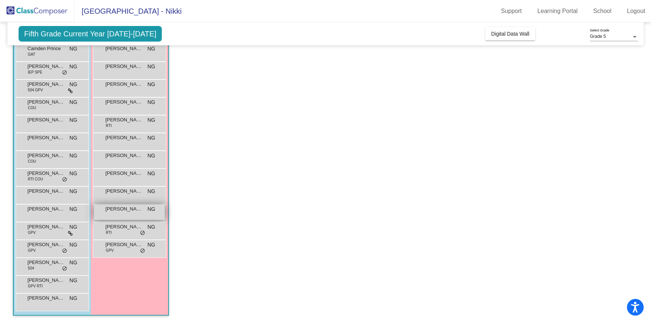
click at [124, 216] on div "[PERSON_NAME] NG lock do_not_disturb_alt" at bounding box center [129, 212] width 71 height 15
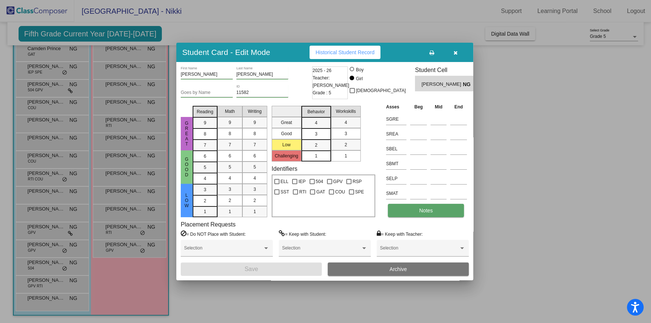
click at [418, 215] on button "Notes" at bounding box center [426, 210] width 76 height 13
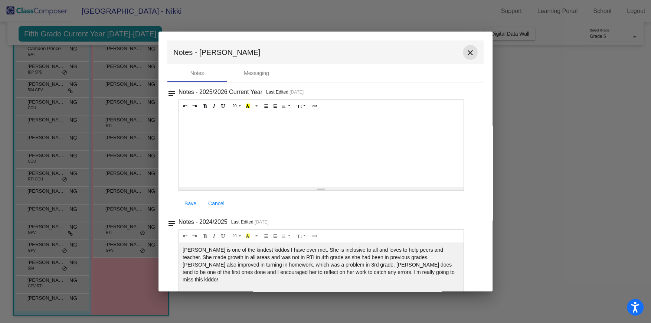
click at [467, 53] on mat-icon "close" at bounding box center [470, 52] width 9 height 9
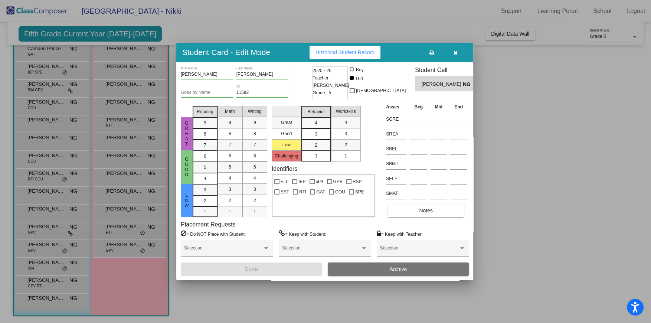
click at [455, 52] on icon "button" at bounding box center [456, 52] width 4 height 5
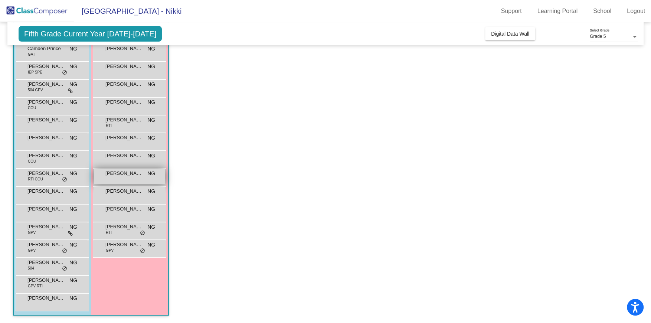
click at [116, 173] on span "[PERSON_NAME]" at bounding box center [123, 173] width 37 height 7
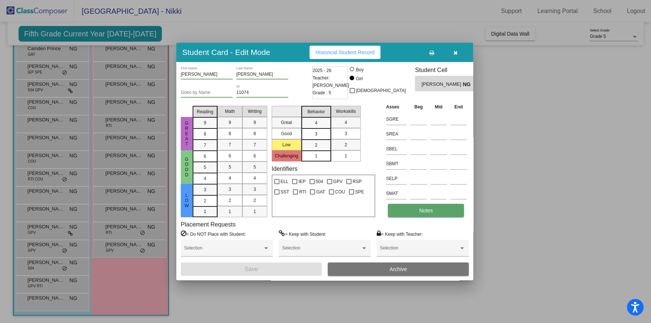
click at [419, 210] on span "Notes" at bounding box center [426, 211] width 14 height 6
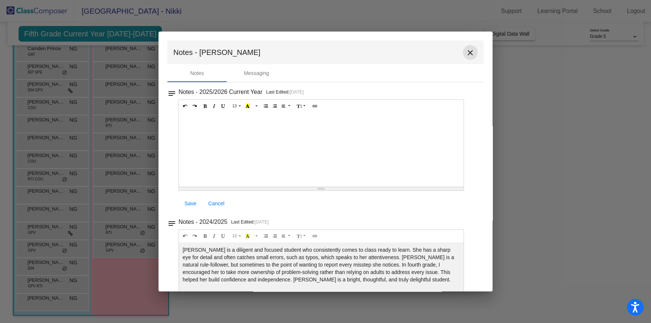
click at [467, 49] on mat-icon "close" at bounding box center [470, 52] width 9 height 9
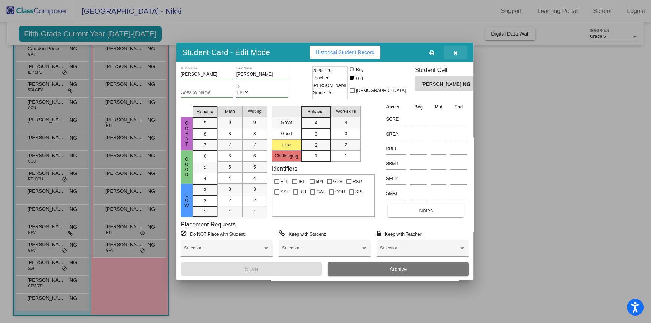
click at [455, 49] on button "button" at bounding box center [456, 52] width 24 height 13
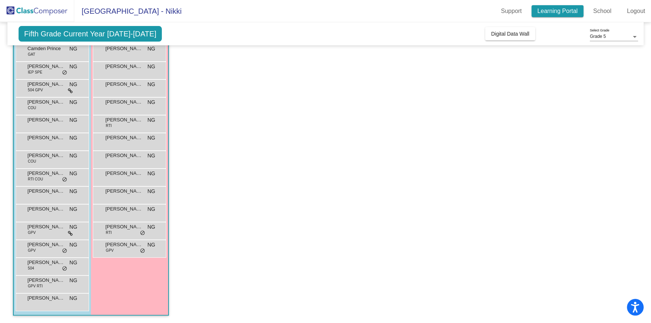
click at [547, 13] on link "Learning Portal" at bounding box center [558, 11] width 52 height 12
